Goal: Task Accomplishment & Management: Manage account settings

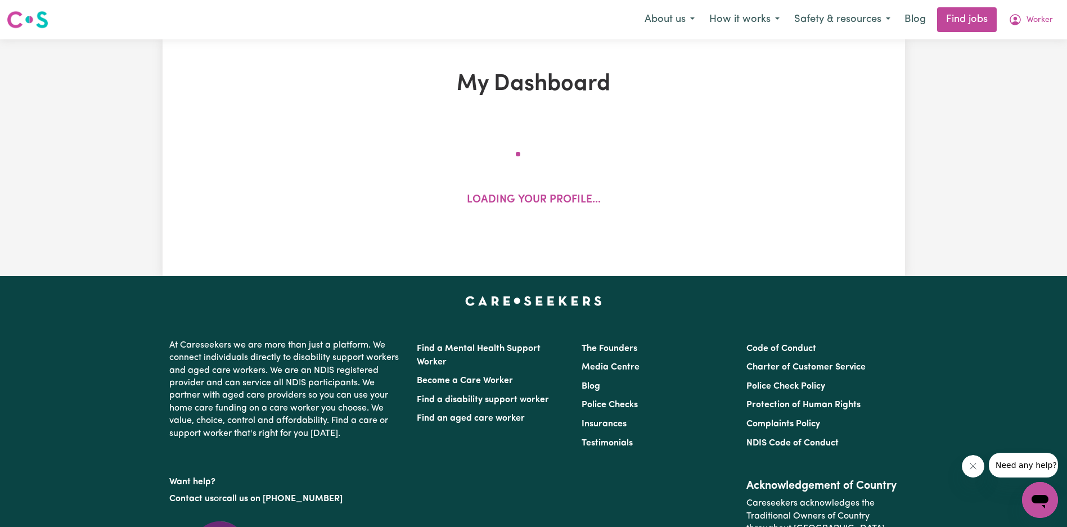
click at [968, 474] on button "Close message from company" at bounding box center [973, 466] width 23 height 23
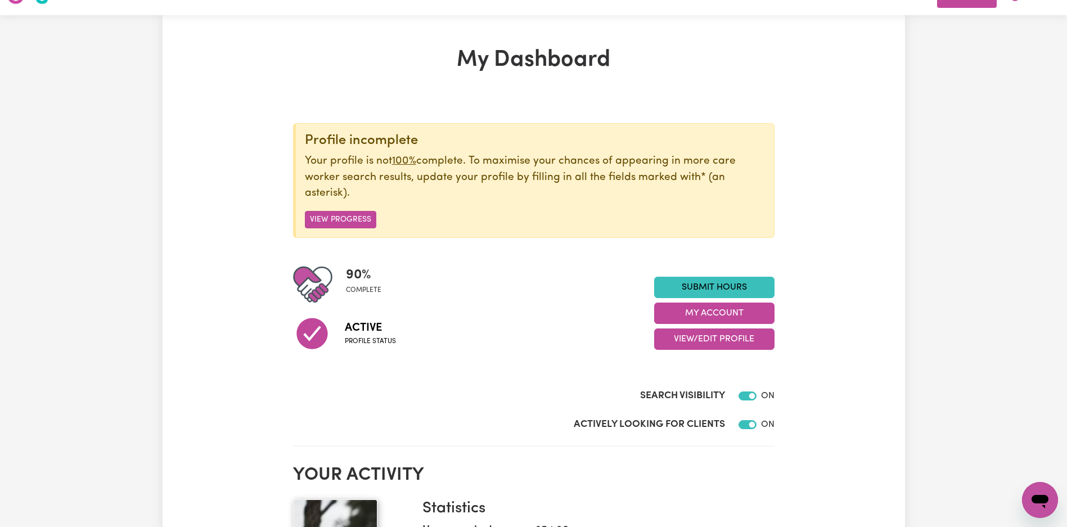
scroll to position [67, 0]
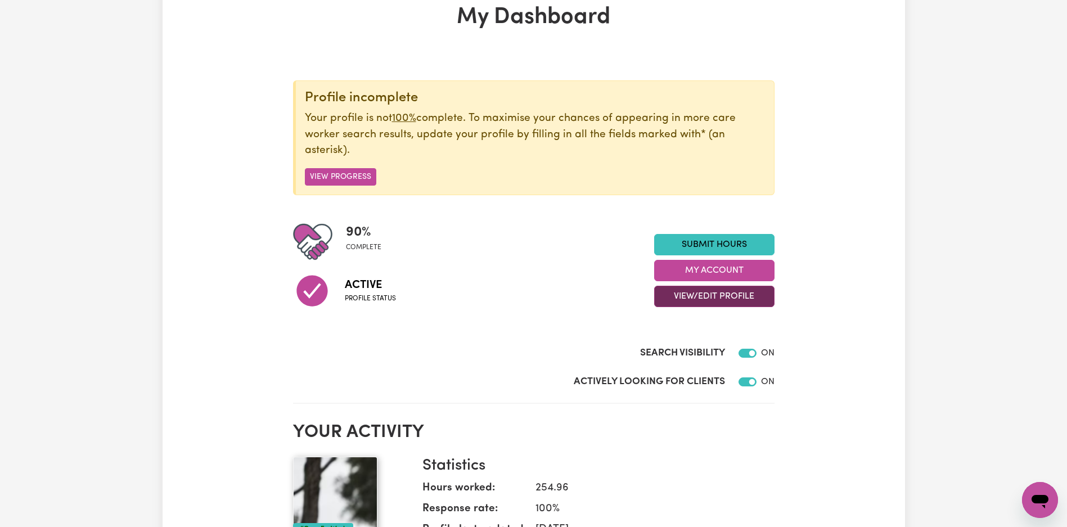
click at [703, 304] on button "View/Edit Profile" at bounding box center [714, 296] width 120 height 21
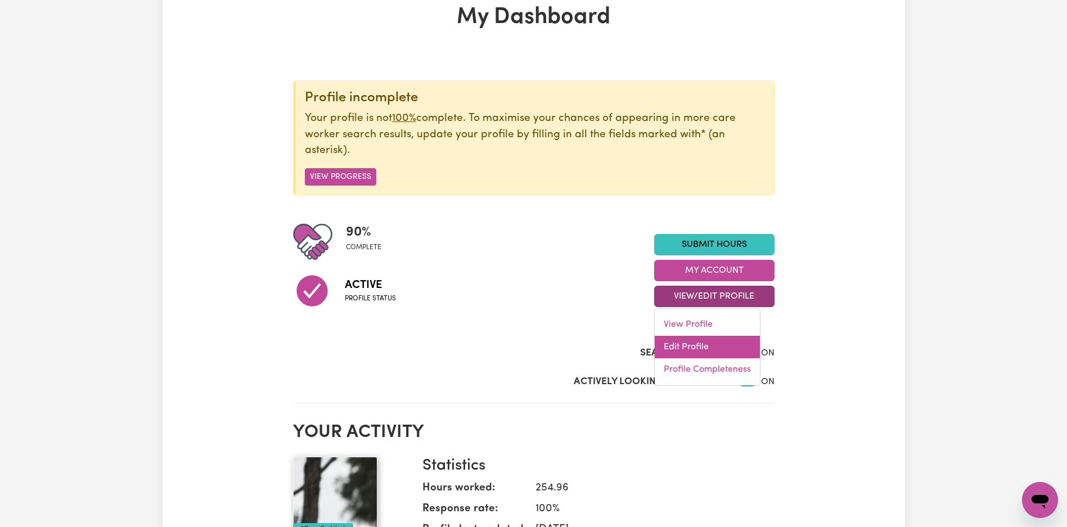
click at [707, 337] on link "Edit Profile" at bounding box center [707, 347] width 105 height 23
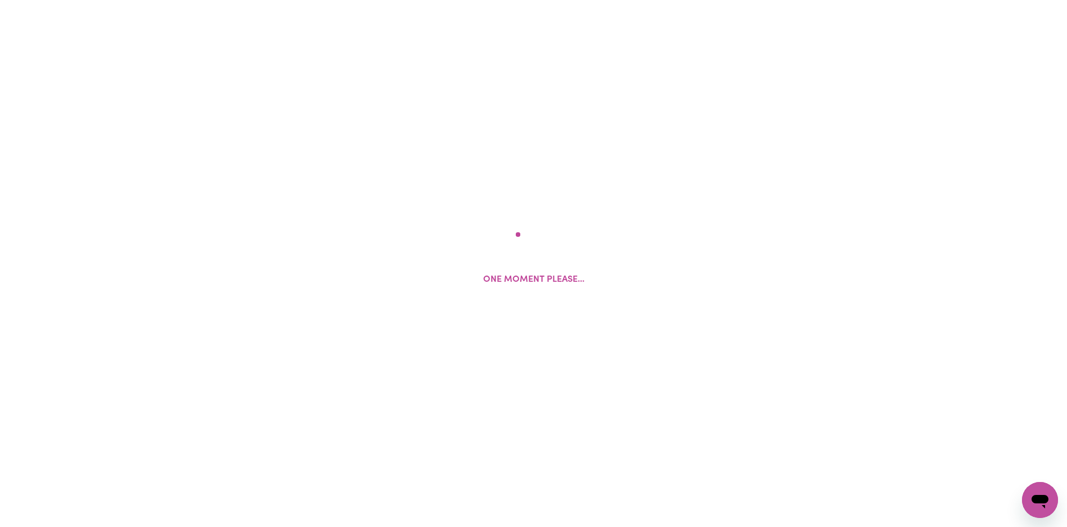
select select "male"
select select "Australian Citizen"
select select "Studying a healthcare related degree or qualification"
select select "37"
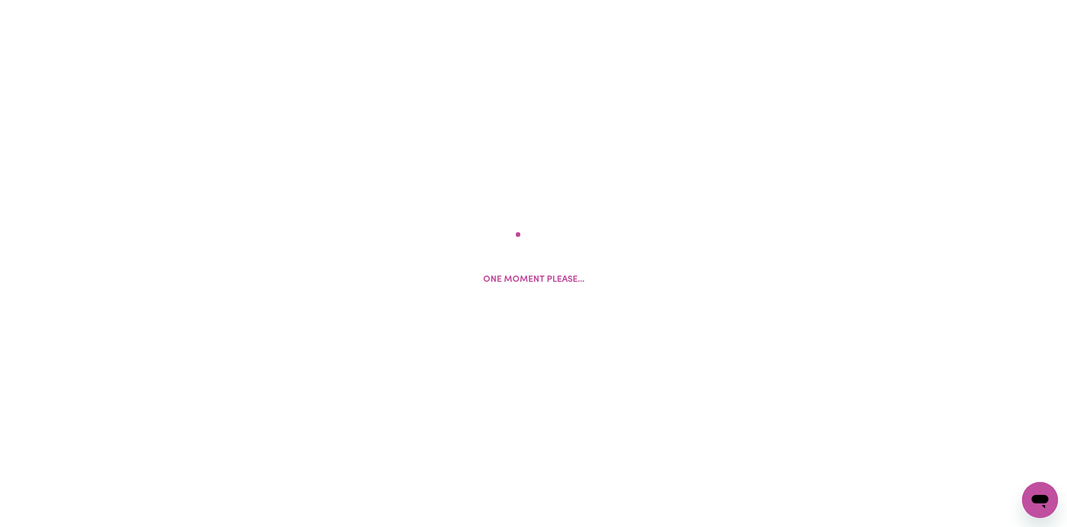
select select "37"
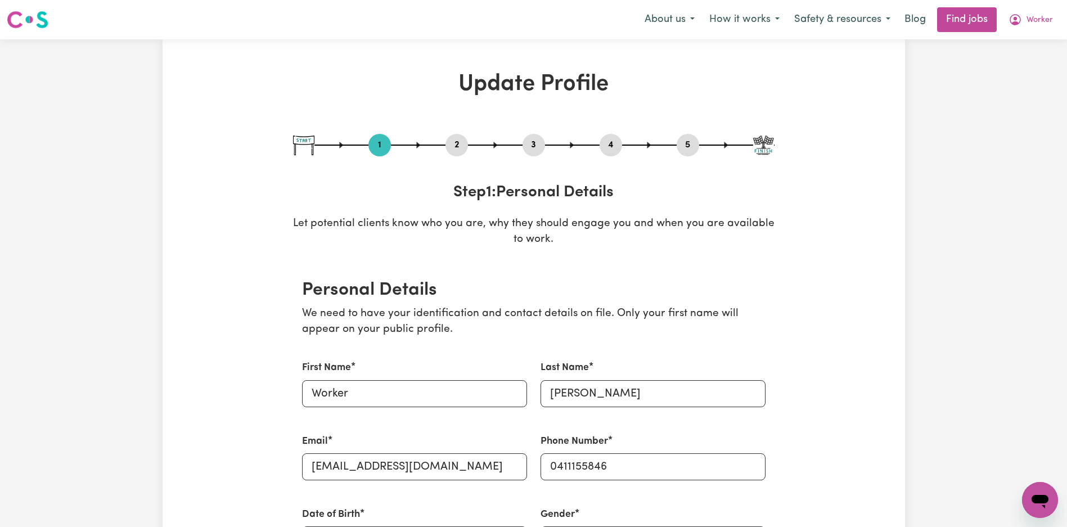
click at [454, 146] on button "2" at bounding box center [457, 145] width 23 height 15
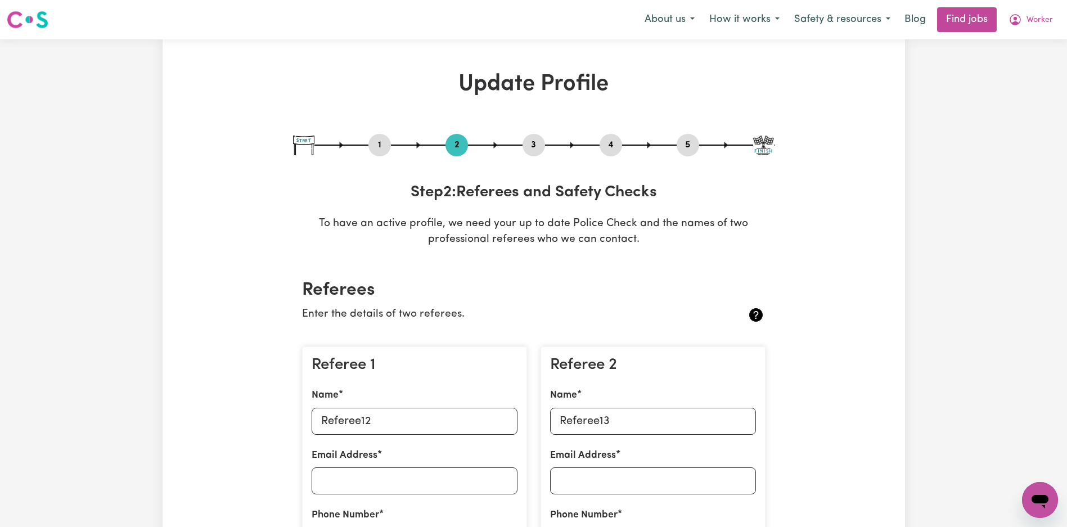
click at [533, 145] on button "3" at bounding box center [534, 145] width 23 height 15
select select "2019"
select select "2020"
select select "Certificate III (Individual Support)"
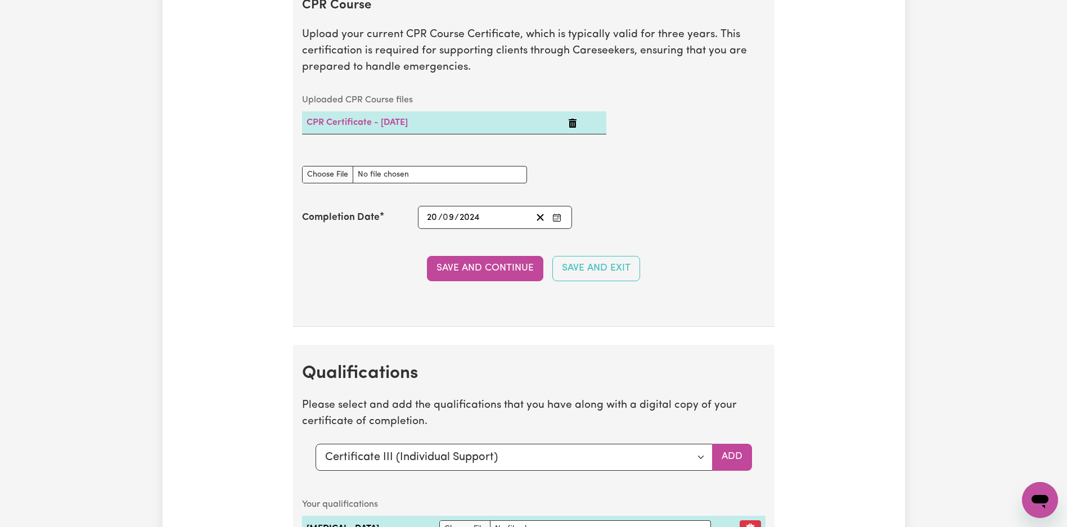
scroll to position [2825, 0]
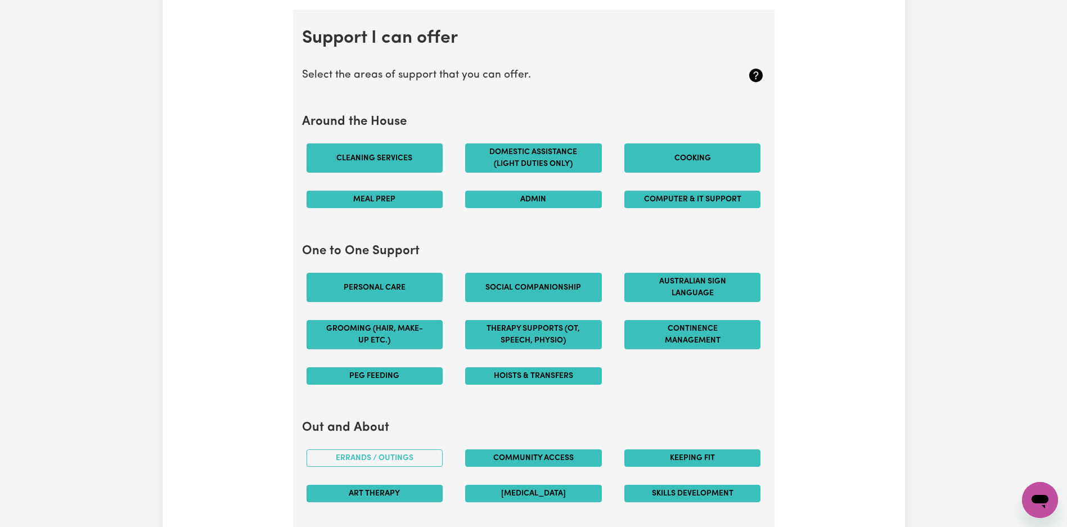
scroll to position [0, 0]
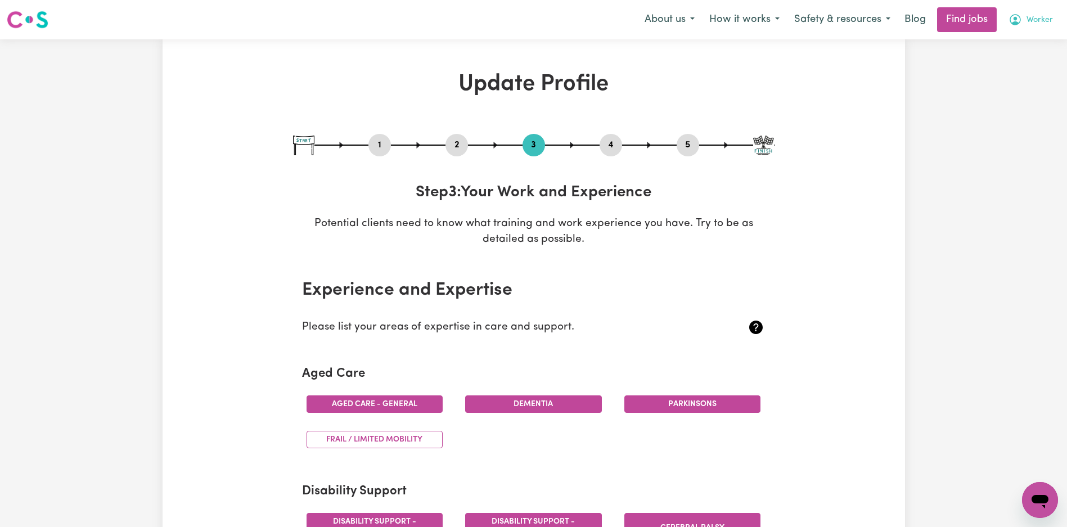
click at [1032, 14] on span "Worker" at bounding box center [1040, 20] width 26 height 12
click at [1019, 36] on link "My Account" at bounding box center [1015, 43] width 89 height 21
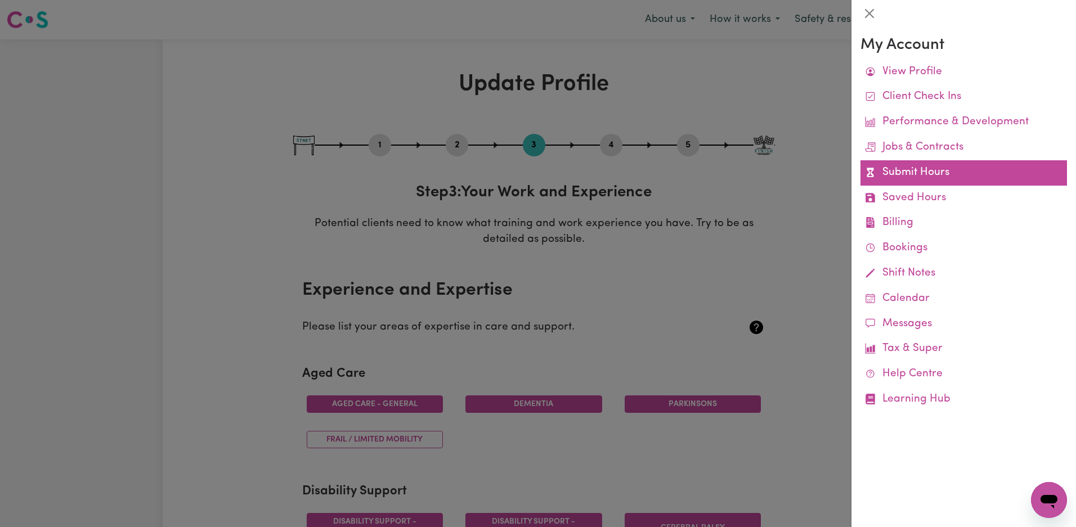
click at [921, 177] on link "Submit Hours" at bounding box center [963, 172] width 206 height 25
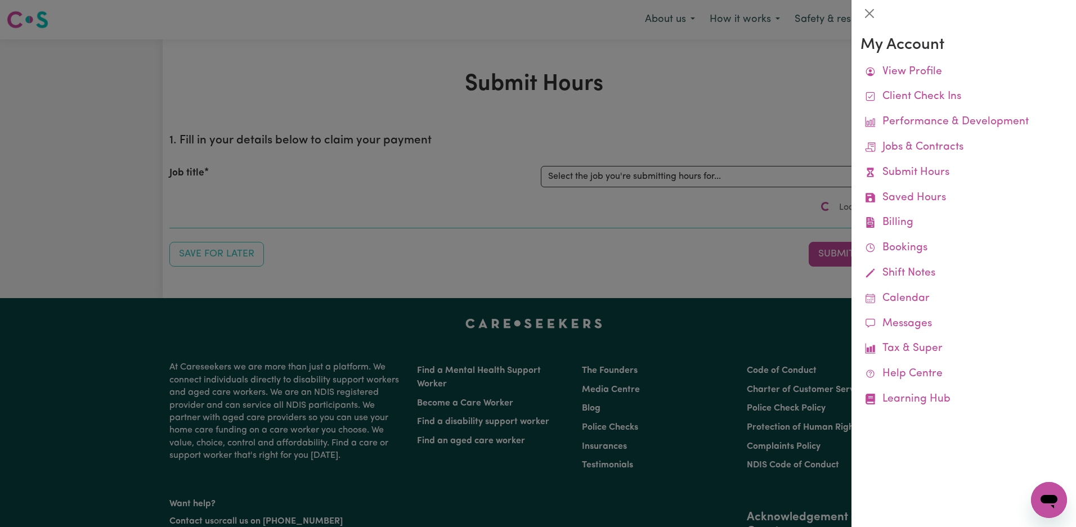
click at [605, 178] on div at bounding box center [538, 263] width 1076 height 527
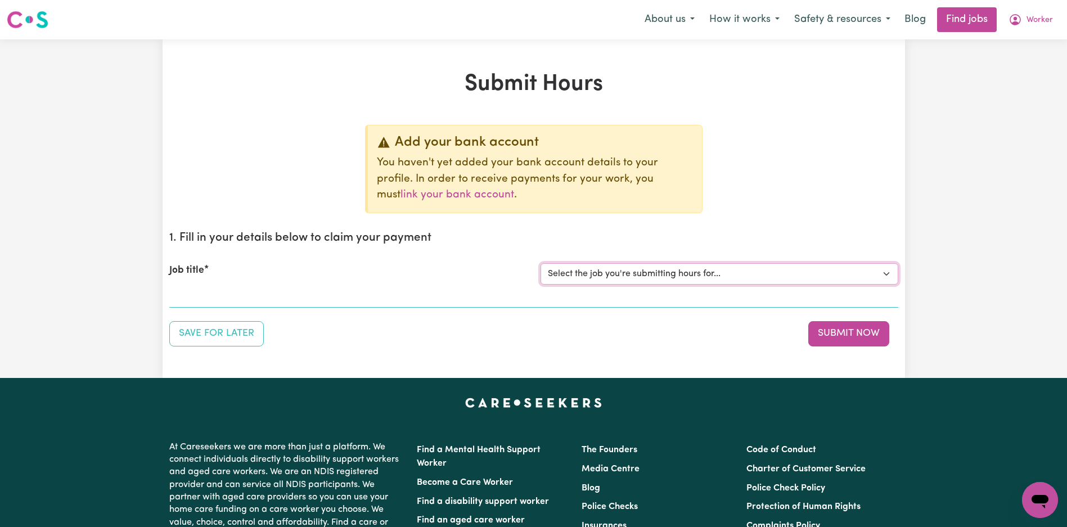
click at [637, 278] on select "Select the job you're submitting hours for... [Tumbi Umbi] Cleaner needed Tumbi…" at bounding box center [720, 273] width 358 height 21
select select "12701"
click at [541, 263] on select "Select the job you're submitting hours for... [Tumbi Umbi] Cleaner needed Tumbi…" at bounding box center [720, 273] width 358 height 21
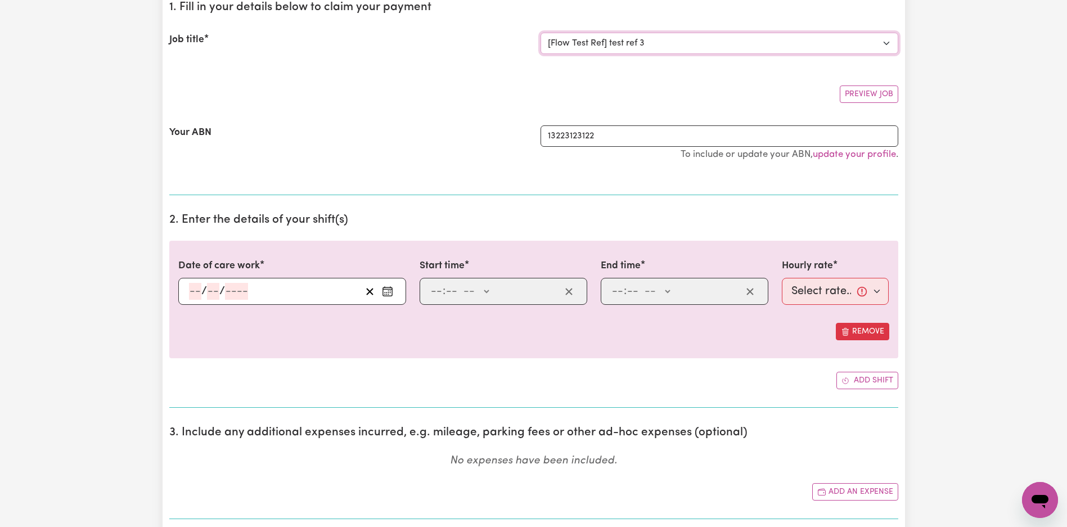
scroll to position [361, 0]
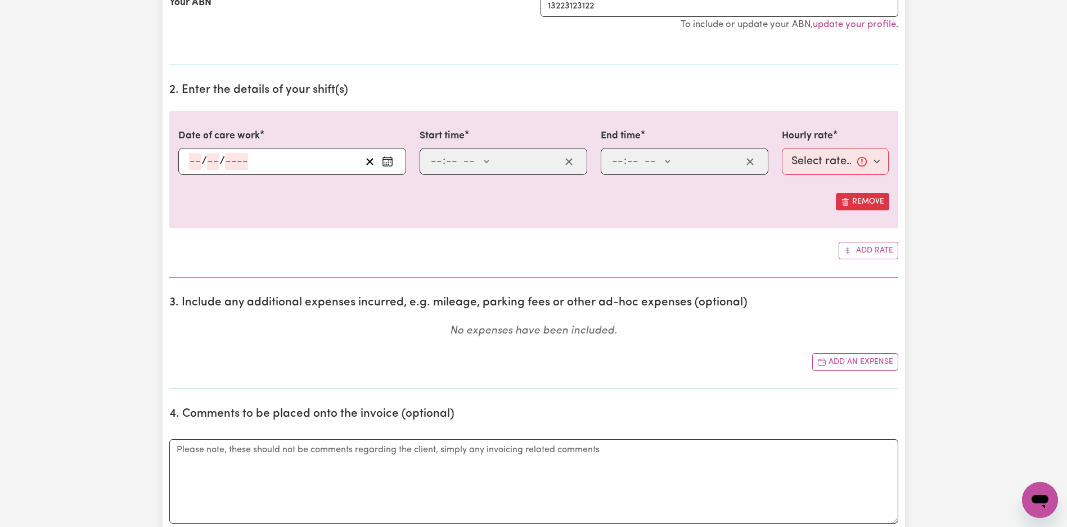
click at [909, 284] on div "Submit Hours Add your bank account You haven't yet added your bank account deta…" at bounding box center [533, 500] width 1067 height 1643
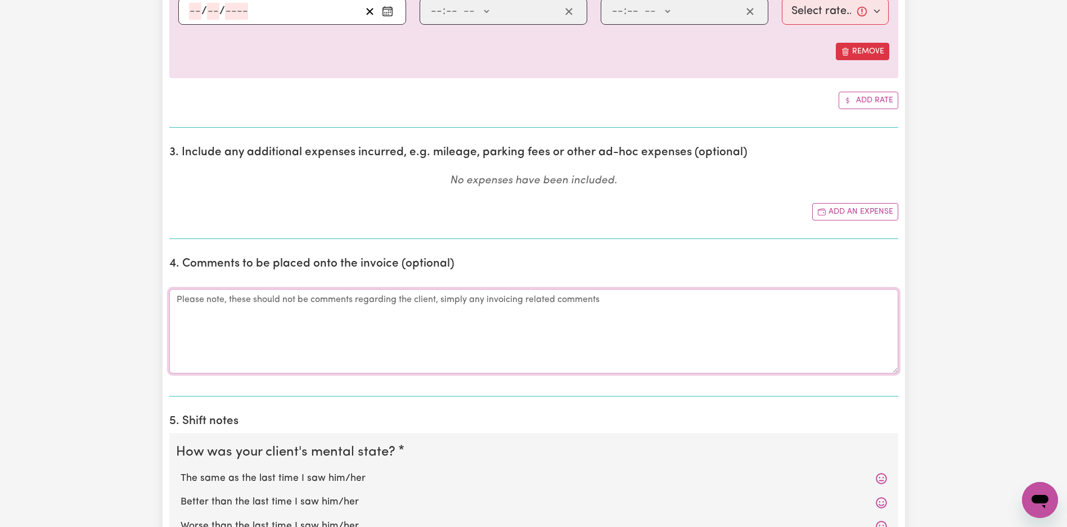
scroll to position [504, 0]
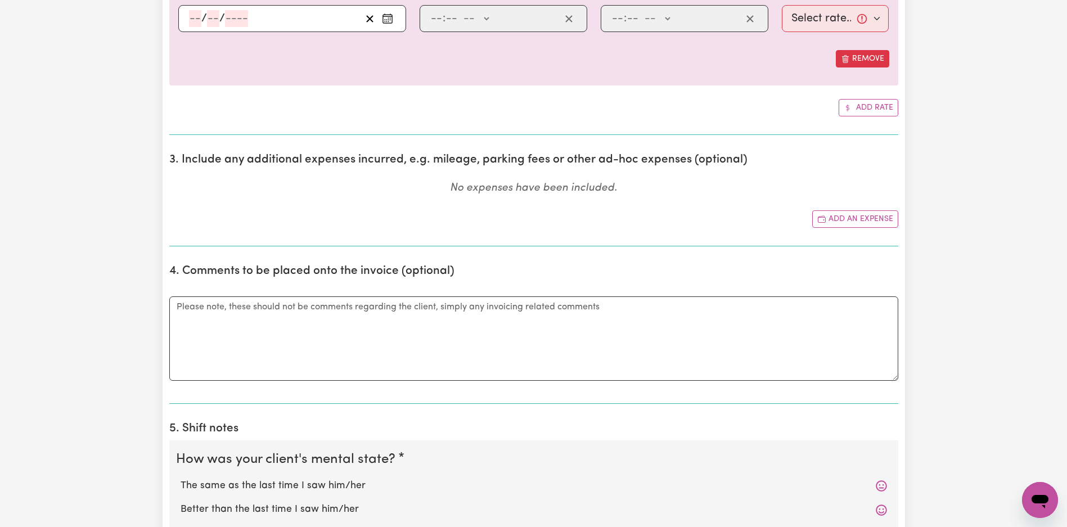
click at [940, 177] on div "Submit Hours Add your bank account You haven't yet added your bank account deta…" at bounding box center [533, 357] width 1067 height 1643
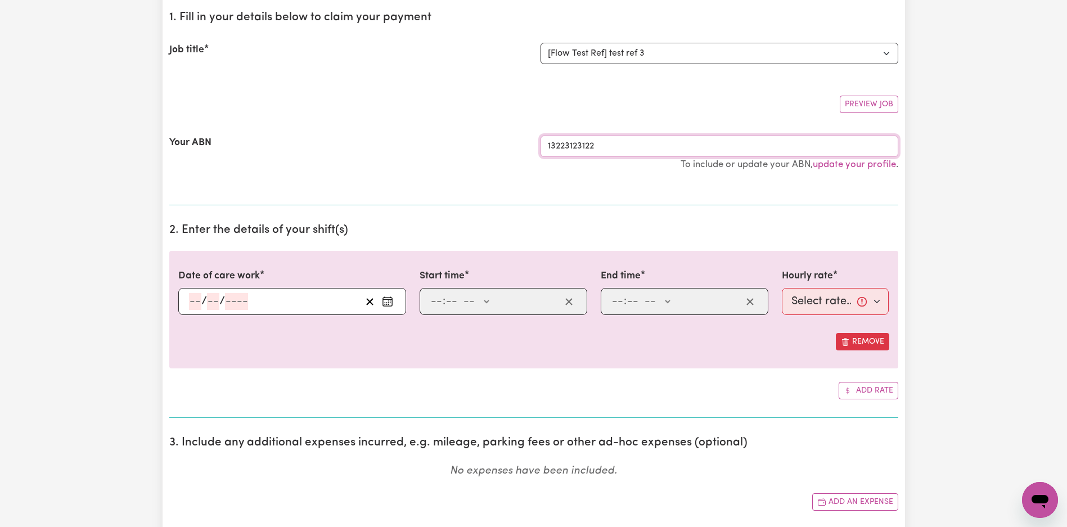
scroll to position [366, 0]
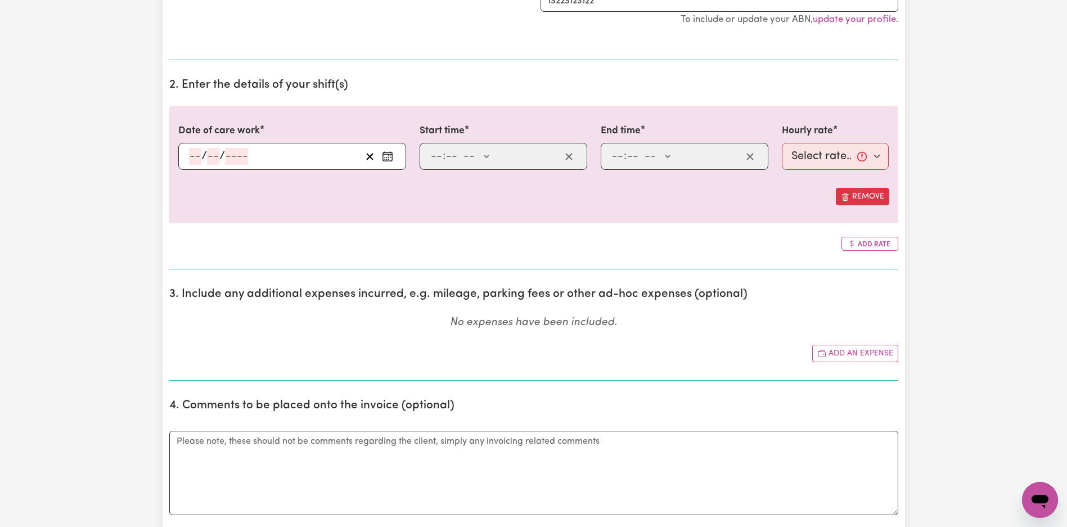
click at [986, 223] on div "Submit Hours Add your bank account You haven't yet added your bank account deta…" at bounding box center [533, 494] width 1067 height 1640
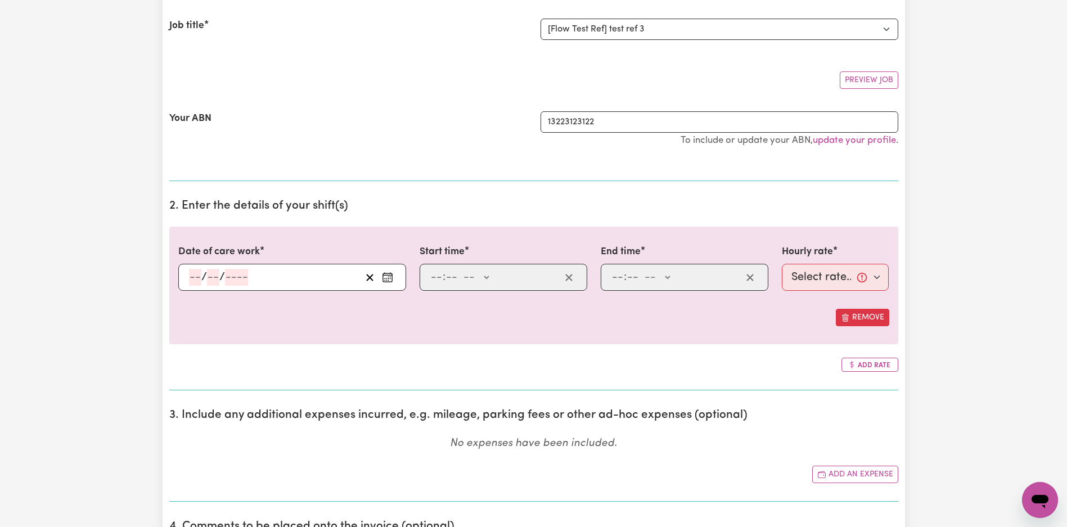
scroll to position [230, 0]
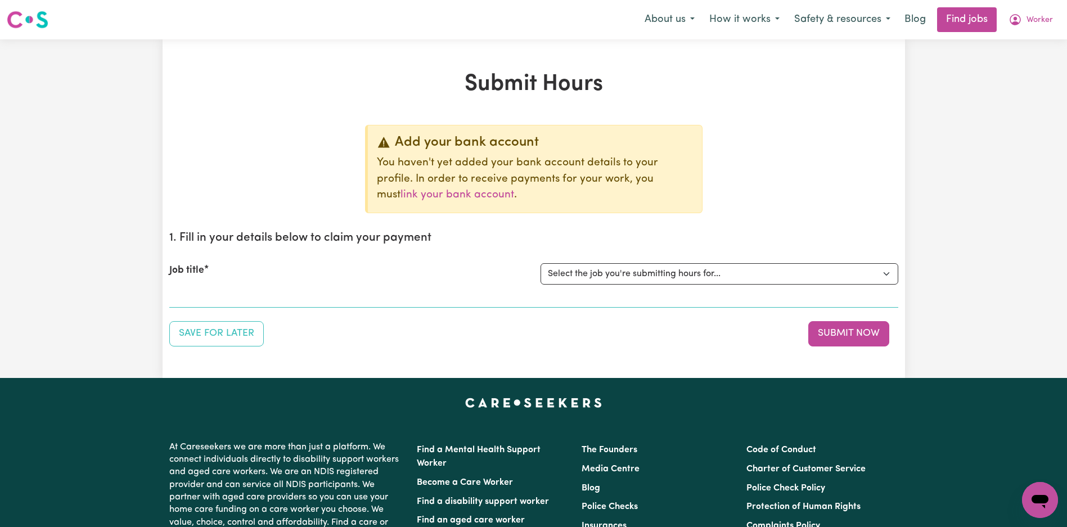
scroll to position [65, 0]
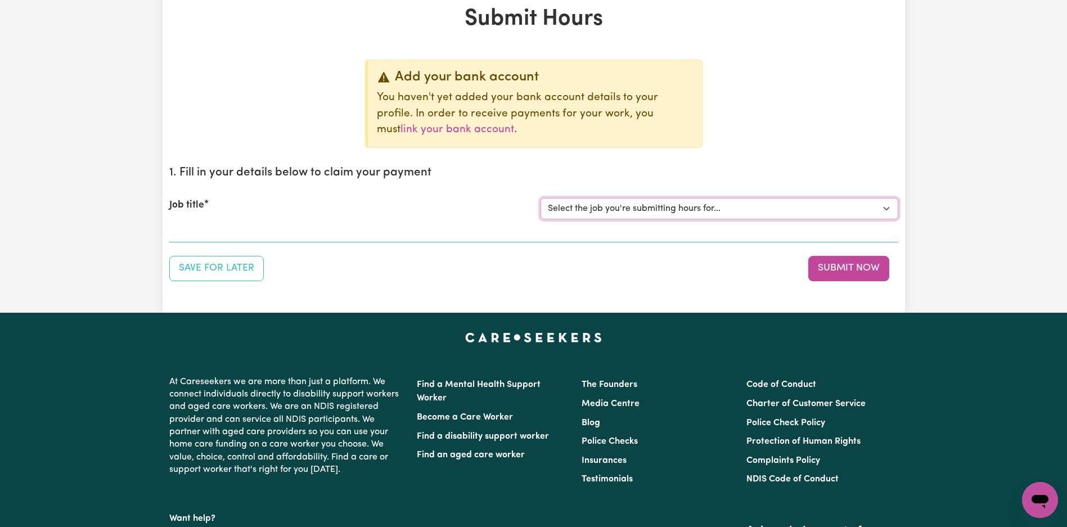
click at [624, 208] on select "Select the job you're submitting hours for... [Tumbi Umbi] Cleaner needed Tumbi…" at bounding box center [720, 208] width 358 height 21
select select "12701"
click at [541, 198] on select "Select the job you're submitting hours for... [Tumbi Umbi] Cleaner needed Tumbi…" at bounding box center [720, 208] width 358 height 21
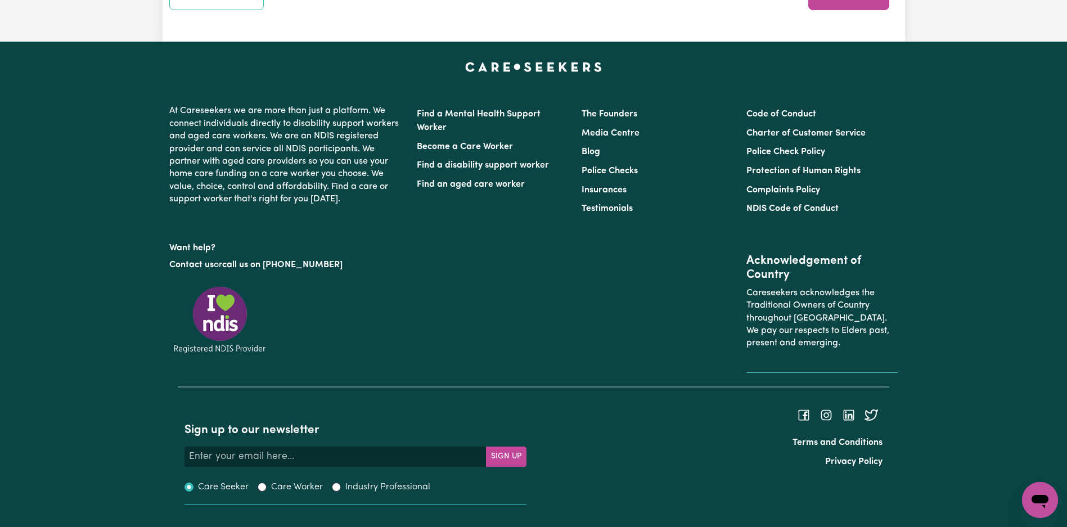
scroll to position [1185, 0]
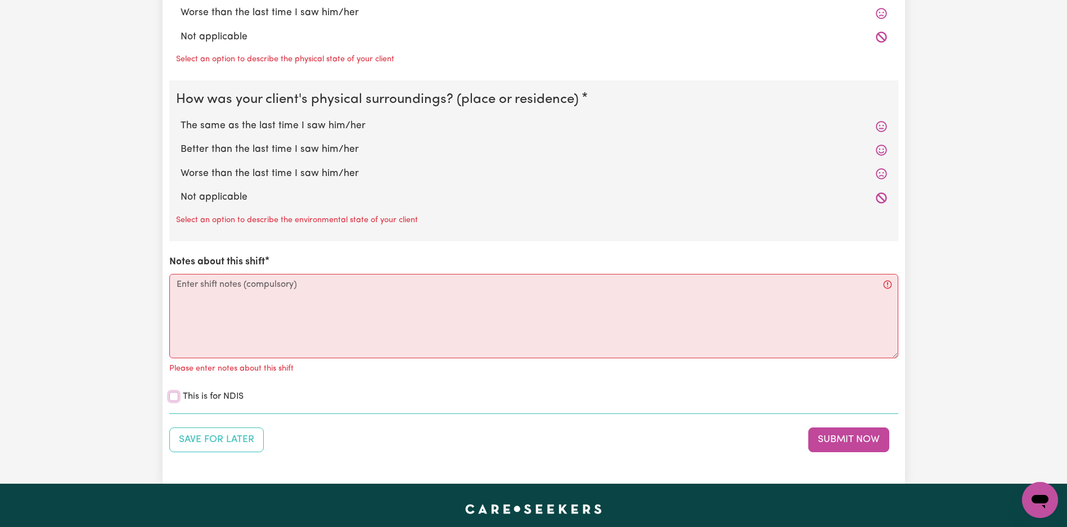
click at [173, 396] on input "This is for NDIS" at bounding box center [173, 396] width 9 height 9
checkbox input "true"
click at [198, 382] on div "How was your client's mental state? The same as the last time I saw him/her Bet…" at bounding box center [533, 81] width 729 height 644
click at [379, 370] on div "Please enter notes about this shift" at bounding box center [533, 367] width 729 height 18
